Goal: Task Accomplishment & Management: Complete application form

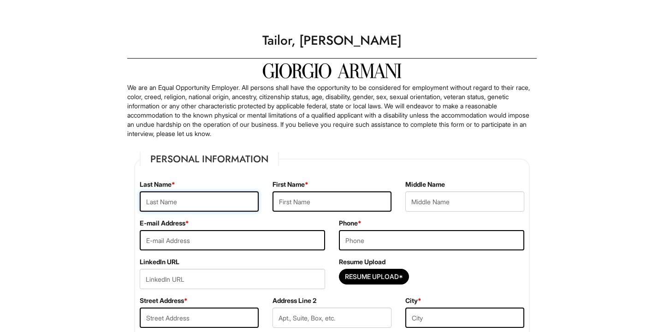
click at [189, 198] on input "text" at bounding box center [199, 201] width 119 height 20
type input "[PERSON_NAME]"
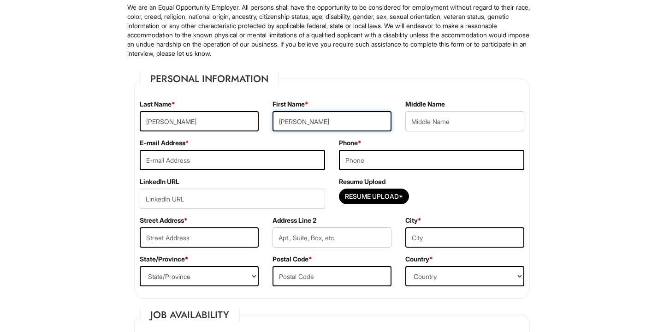
scroll to position [107, 0]
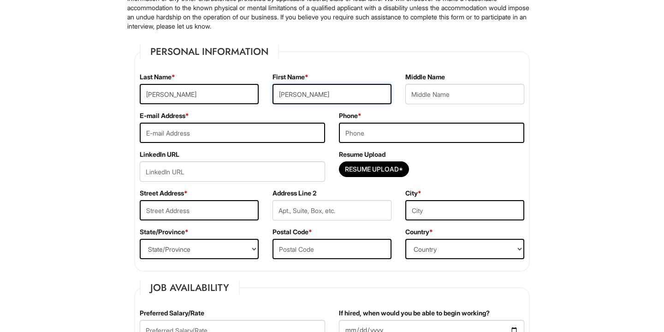
type input "[PERSON_NAME]"
type input "[EMAIL_ADDRESS][DOMAIN_NAME]"
click at [382, 135] on input "tel" at bounding box center [431, 133] width 185 height 20
type input "6156351842"
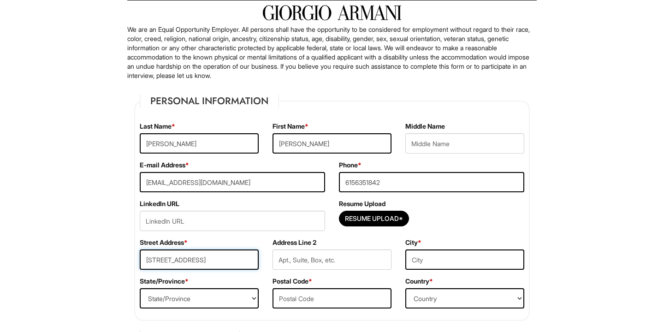
scroll to position [59, 0]
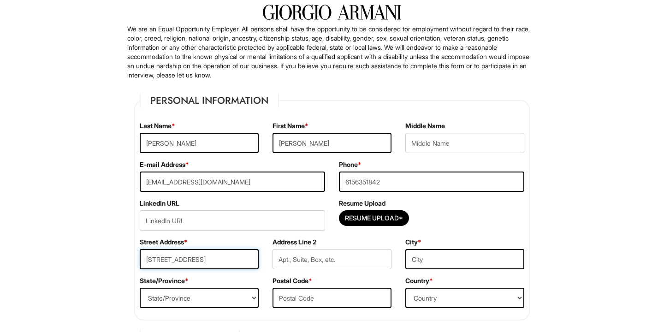
type input "[STREET_ADDRESS]"
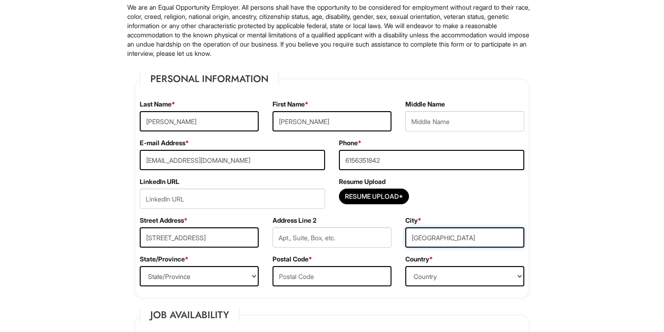
scroll to position [82, 0]
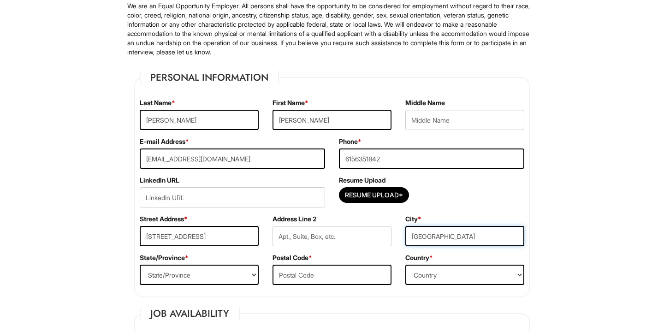
type input "[GEOGRAPHIC_DATA]"
select select "CA"
type input "90026"
select select "[GEOGRAPHIC_DATA]"
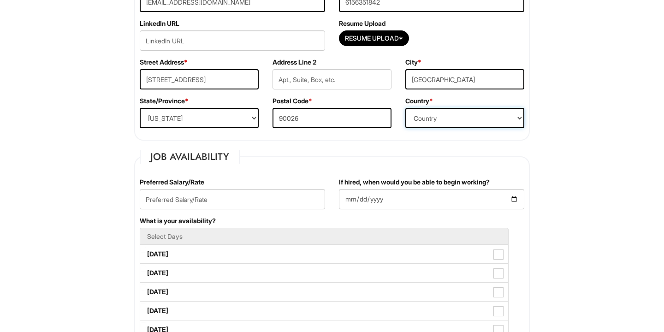
scroll to position [322, 0]
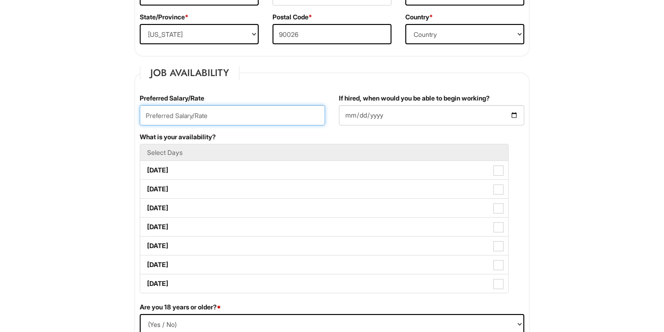
click at [275, 116] on input "text" at bounding box center [232, 115] width 185 height 20
type input "35/hr"
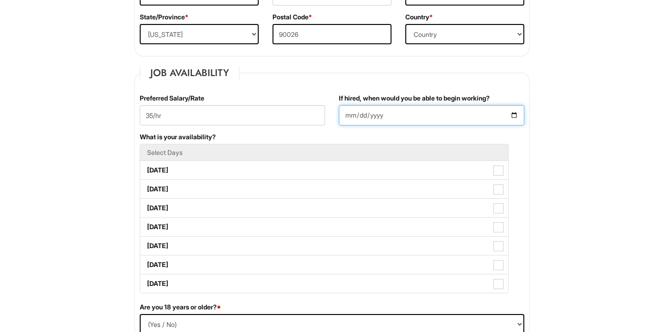
click at [386, 112] on input "If hired, when would you be able to begin working?" at bounding box center [431, 115] width 185 height 20
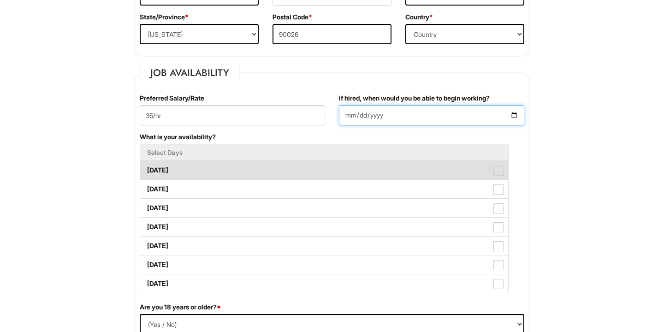
type input "[DATE]"
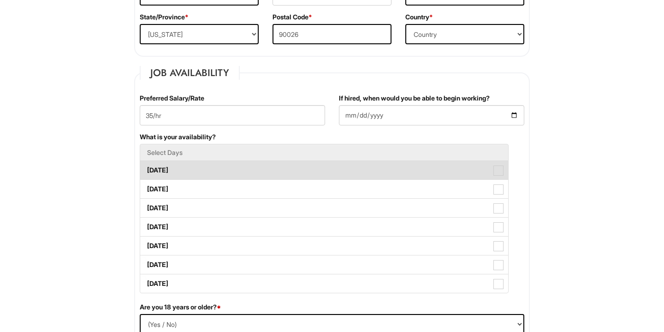
click at [501, 174] on span at bounding box center [498, 170] width 10 height 10
click at [146, 169] on Available_Monday "[DATE]" at bounding box center [143, 166] width 6 height 6
checkbox Available_Monday "true"
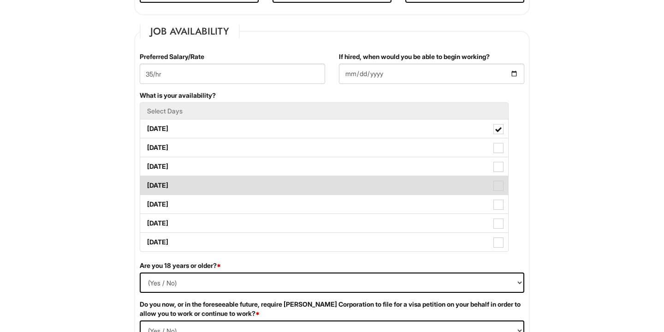
scroll to position [370, 0]
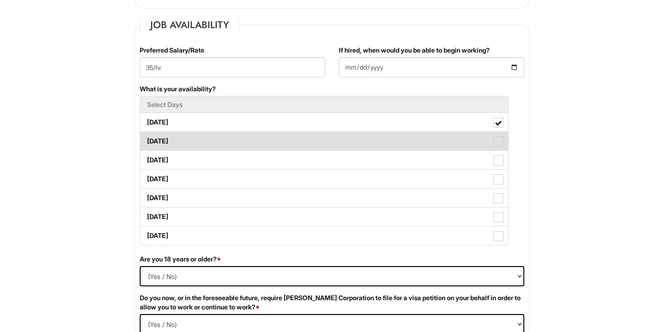
click at [500, 143] on span at bounding box center [498, 141] width 10 height 10
click at [146, 140] on Available_Tuesday "[DATE]" at bounding box center [143, 137] width 6 height 6
checkbox Available_Tuesday "true"
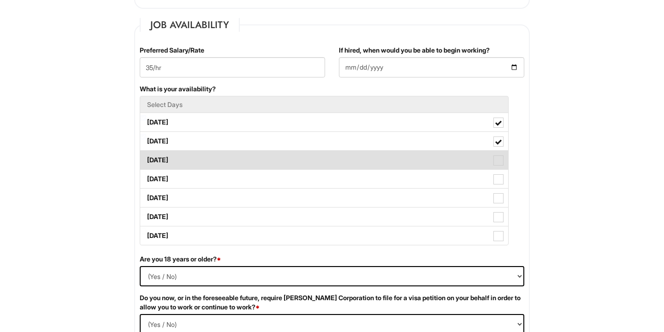
click at [500, 160] on span at bounding box center [498, 160] width 10 height 10
click at [146, 159] on Available_Wednesday "[DATE]" at bounding box center [143, 156] width 6 height 6
checkbox Available_Wednesday "true"
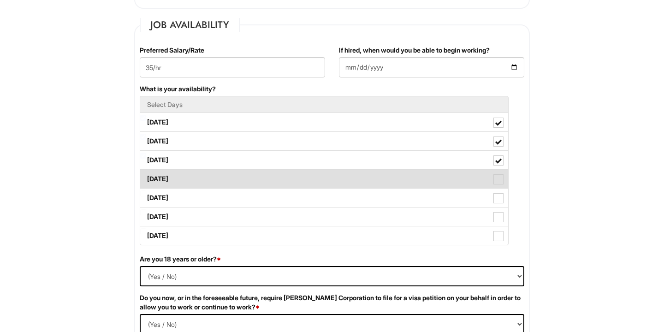
click at [497, 176] on span at bounding box center [498, 179] width 10 height 10
click at [146, 176] on Available_Thursday "[DATE]" at bounding box center [143, 174] width 6 height 6
checkbox Available_Thursday "true"
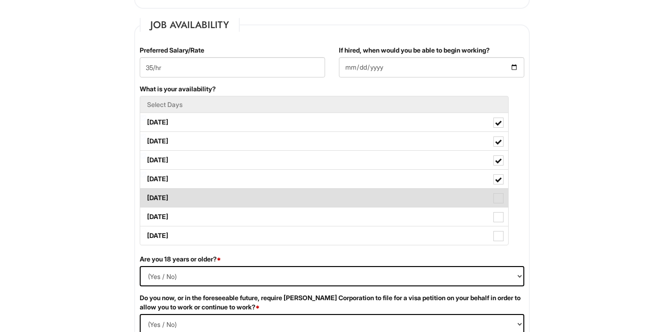
click at [496, 201] on span at bounding box center [498, 198] width 10 height 10
click at [146, 196] on Available_Friday "[DATE]" at bounding box center [143, 193] width 6 height 6
checkbox Available_Friday "true"
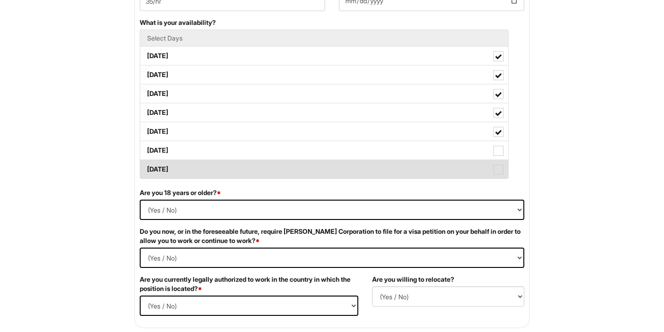
scroll to position [446, 0]
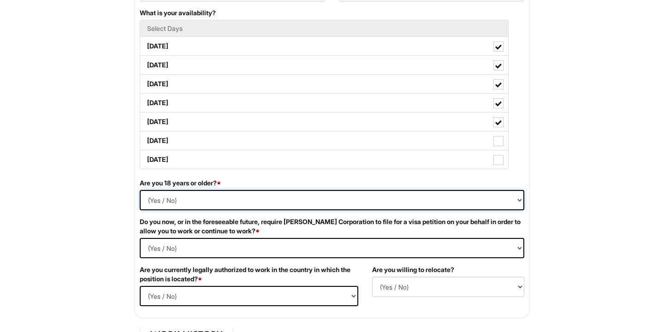
select select "Yes"
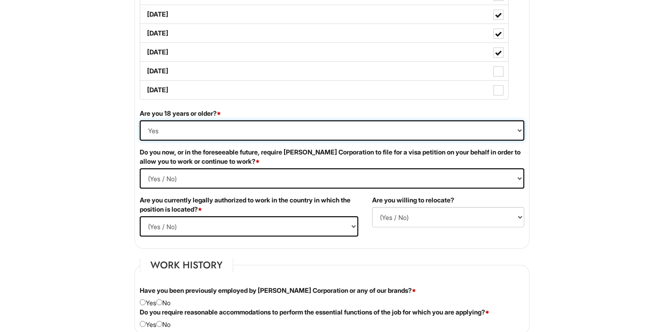
scroll to position [518, 0]
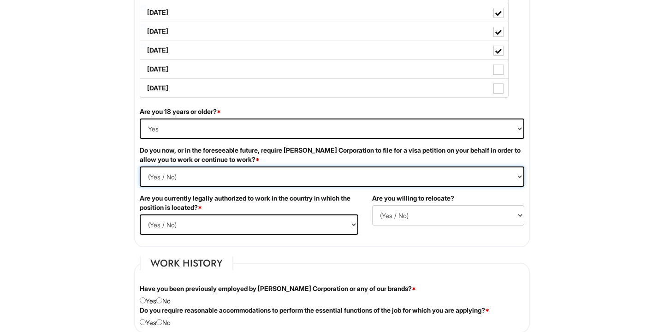
select Required "No"
select select "Yes"
select select "N"
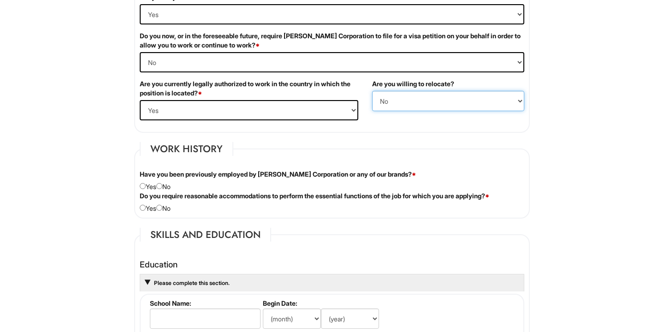
scroll to position [633, 0]
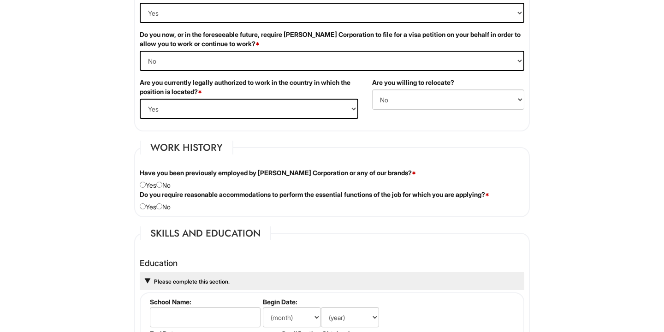
click at [162, 183] on input "radio" at bounding box center [159, 185] width 6 height 6
radio input "true"
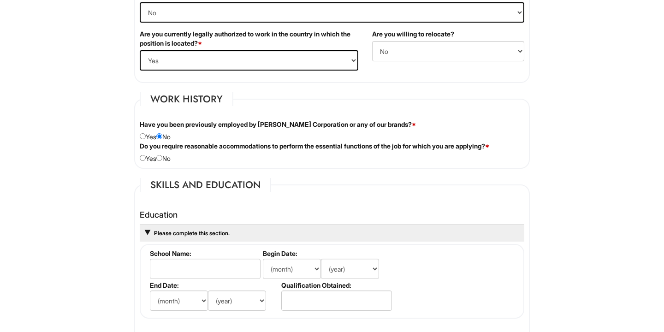
scroll to position [682, 0]
click at [162, 157] on input "radio" at bounding box center [159, 157] width 6 height 6
radio input "true"
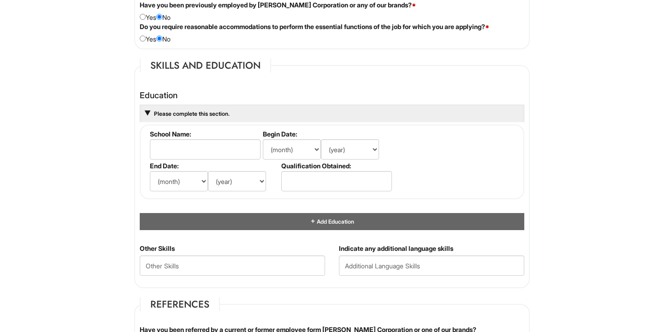
scroll to position [801, 0]
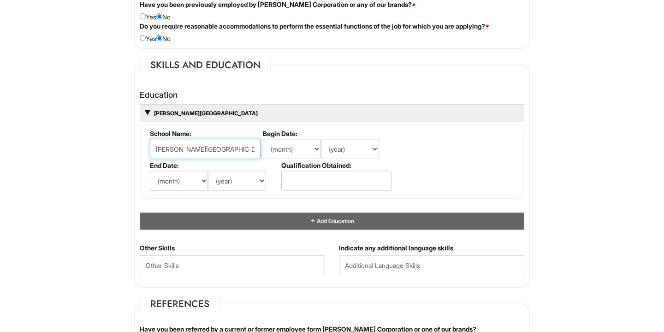
type input "[PERSON_NAME][GEOGRAPHIC_DATA]"
select select "8"
select select "2018"
select select "5"
select select "2022"
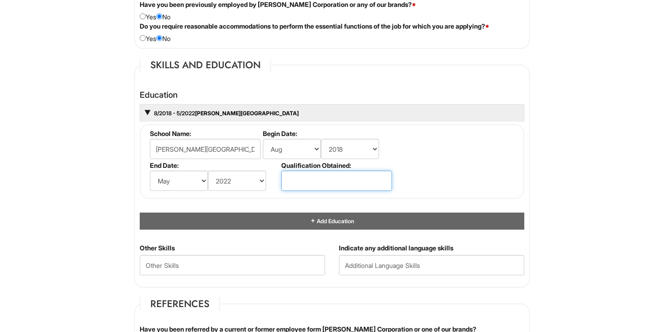
click at [301, 183] on input "text" at bounding box center [336, 181] width 111 height 20
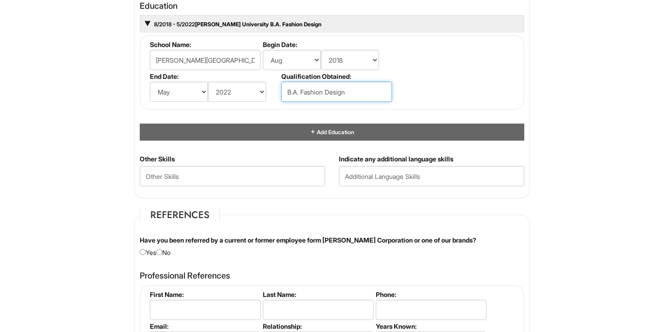
scroll to position [900, 0]
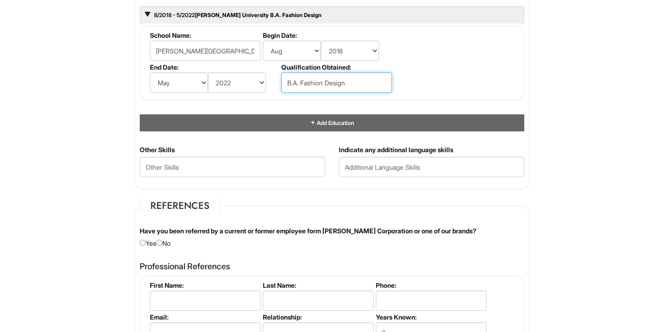
type input "B.A. Fashion Design"
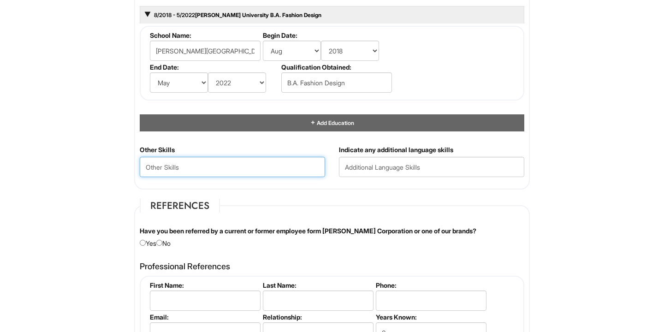
click at [260, 162] on Skills "text" at bounding box center [232, 167] width 185 height 20
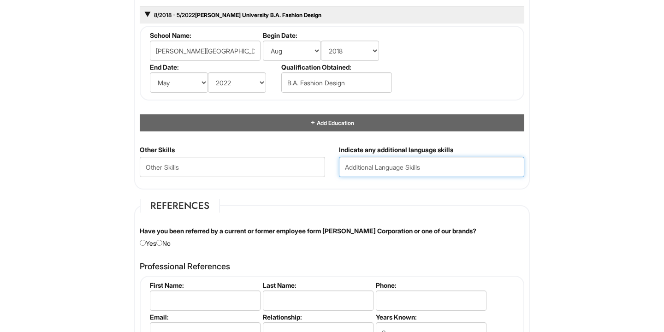
click at [384, 168] on input "text" at bounding box center [431, 167] width 185 height 20
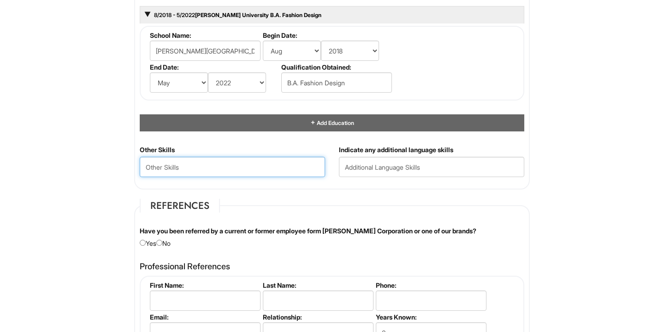
click at [289, 165] on Skills "text" at bounding box center [232, 167] width 185 height 20
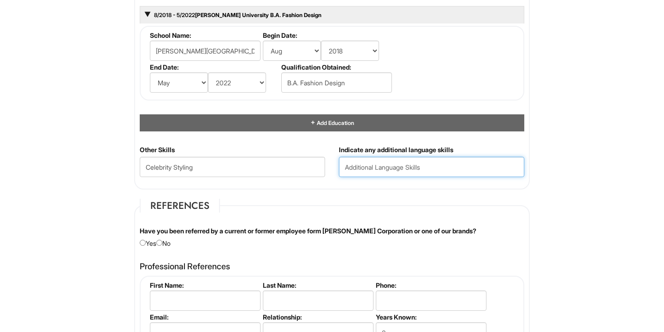
click at [398, 162] on input "text" at bounding box center [431, 167] width 185 height 20
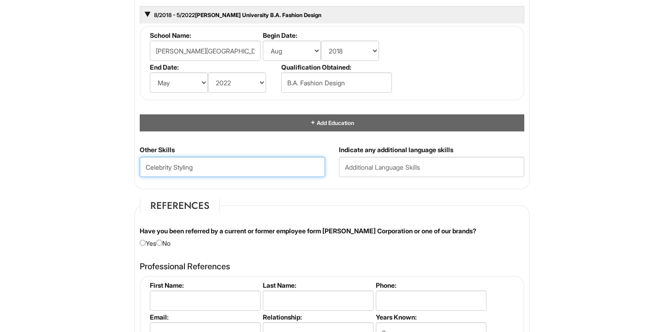
click at [195, 163] on Skills "Celebrity Styling" at bounding box center [232, 167] width 185 height 20
type Skills "Celebrity Styling, Pattern Making, Customs, Fashion Consulting, PR"
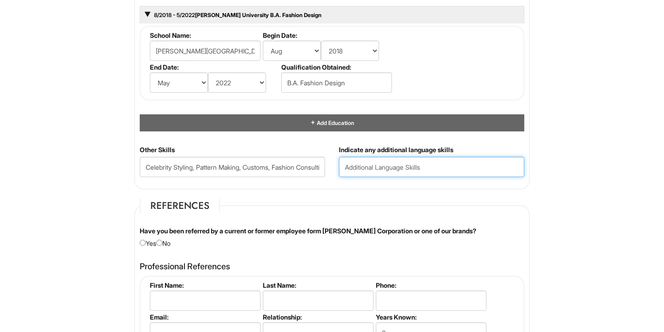
click at [436, 159] on input "text" at bounding box center [431, 167] width 185 height 20
click at [345, 163] on input "Ukrainian, Russian" at bounding box center [431, 167] width 185 height 20
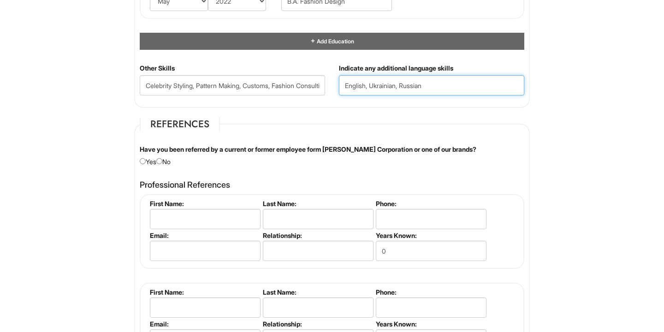
scroll to position [987, 0]
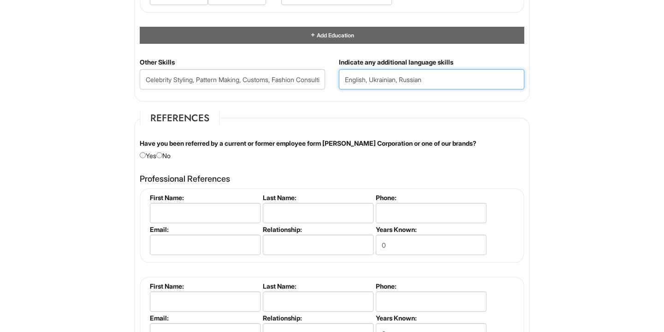
type input "English, Ukrainian, Russian"
click at [162, 153] on input "radio" at bounding box center [159, 155] width 6 height 6
radio input "true"
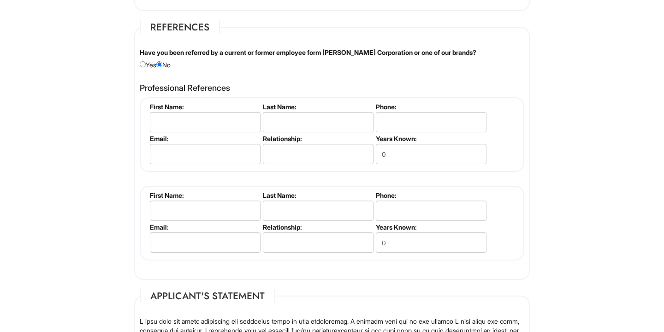
scroll to position [1077, 0]
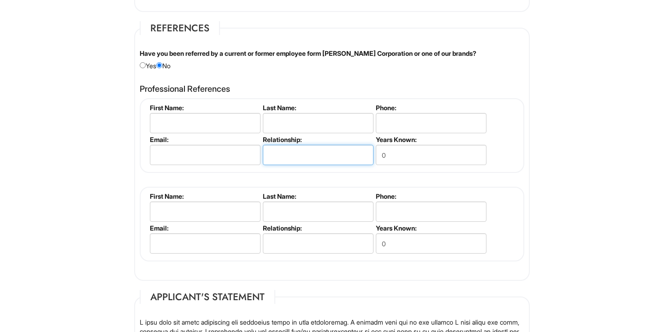
click at [283, 153] on input "text" at bounding box center [318, 155] width 111 height 20
type input "Employer/ Designer"
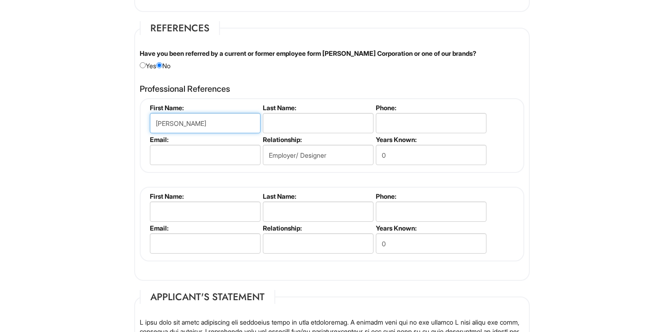
type input "[PERSON_NAME]"
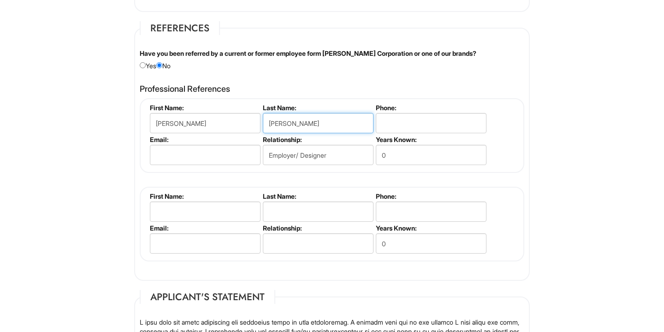
type input "[PERSON_NAME]"
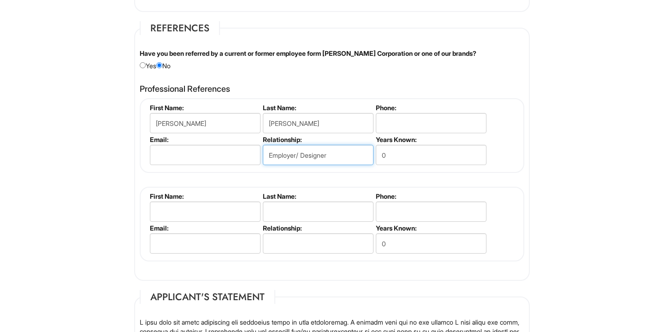
click at [289, 158] on input "Employer/ Designer" at bounding box center [318, 155] width 111 height 20
click at [401, 157] on input "0" at bounding box center [431, 155] width 111 height 20
type input "2"
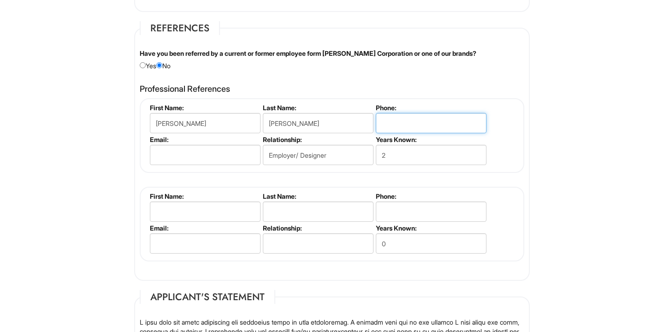
click at [399, 120] on input "tel" at bounding box center [431, 123] width 111 height 20
paste input "3105297655"
type input "3105297655"
